Goal: Task Accomplishment & Management: Manage account settings

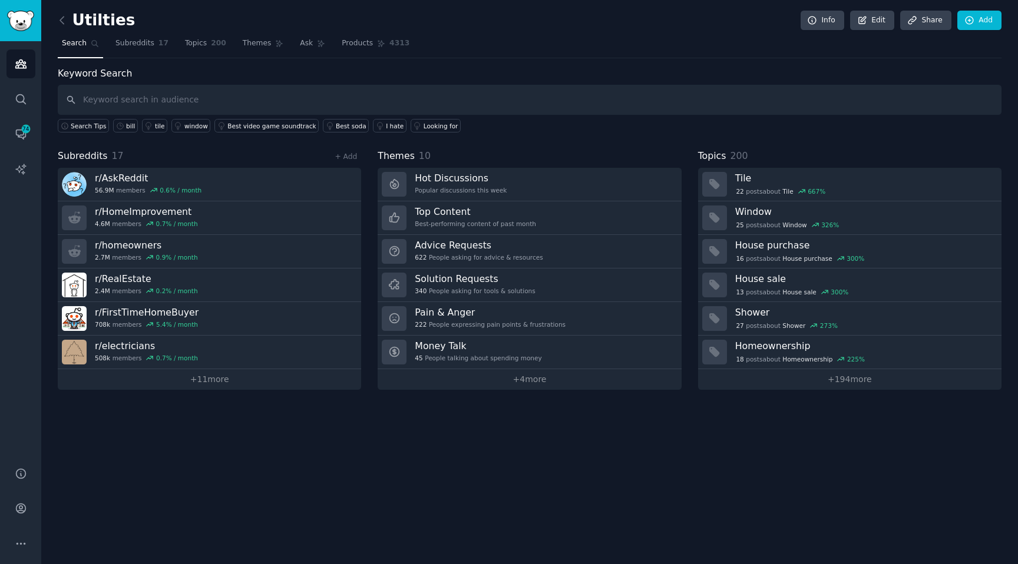
click at [320, 147] on div "Keyword Search Search Tips bill tile window Best video game soundtrack Best sod…" at bounding box center [530, 228] width 944 height 323
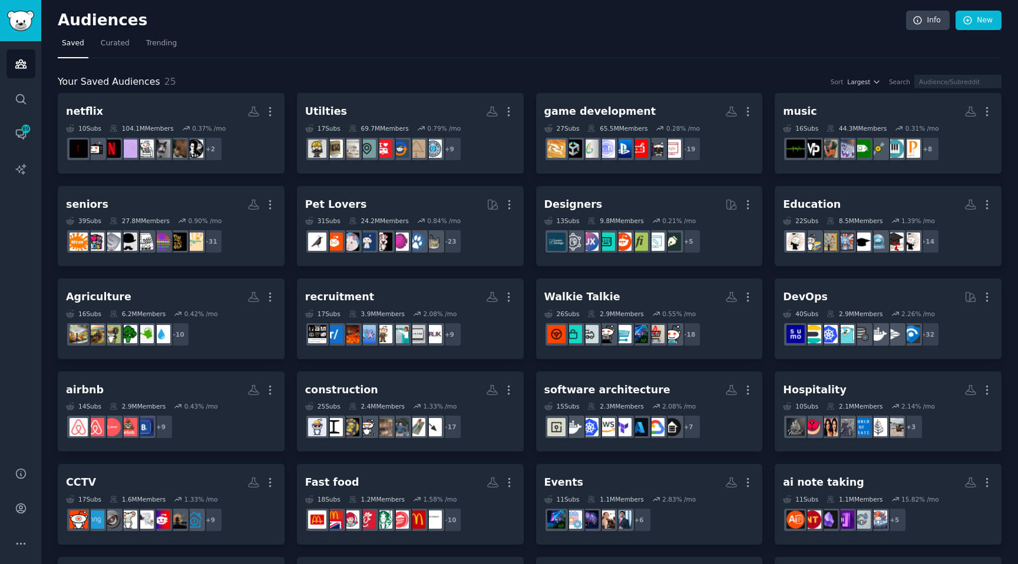
click at [369, 17] on h2 "Audiences" at bounding box center [482, 20] width 848 height 19
click at [421, 28] on h2 "Audiences" at bounding box center [482, 20] width 848 height 19
click at [16, 508] on icon "Sidebar" at bounding box center [20, 508] width 9 height 9
